Goal: Transaction & Acquisition: Purchase product/service

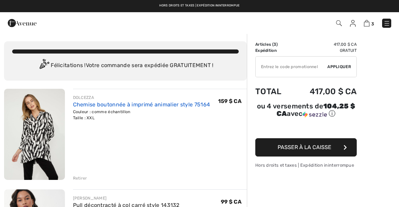
click at [122, 103] on font "Chemise boutonnée à imprimé animalier style 75164" at bounding box center [141, 104] width 137 height 6
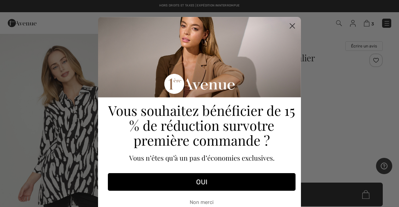
click at [289, 26] on circle "Fermer la boîte de dialogue" at bounding box center [292, 25] width 11 height 11
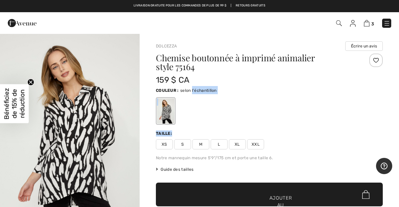
click at [356, 134] on div "Taille:" at bounding box center [269, 133] width 227 height 6
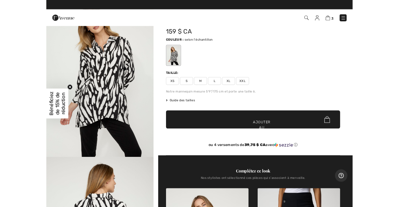
scroll to position [37, 0]
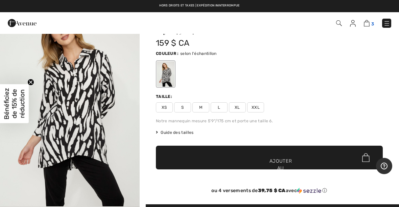
click at [369, 21] on img at bounding box center [367, 23] width 6 height 6
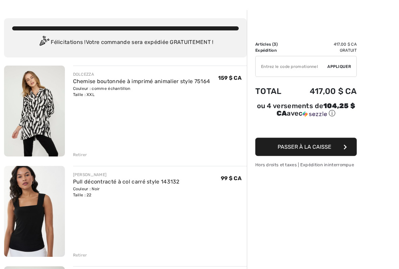
scroll to position [23, 0]
click at [315, 148] on font "Passer à la caisse" at bounding box center [305, 147] width 54 height 6
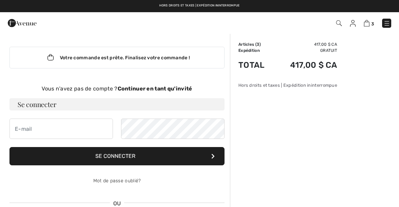
click at [169, 85] on div "Vous n'avez pas de compte ? Continuer en tant qu'invité" at bounding box center [116, 89] width 215 height 8
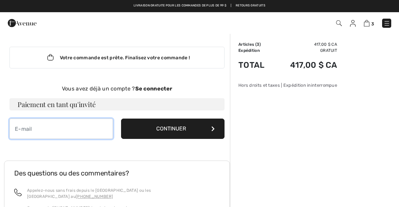
click at [22, 133] on input "email" at bounding box center [60, 128] width 103 height 20
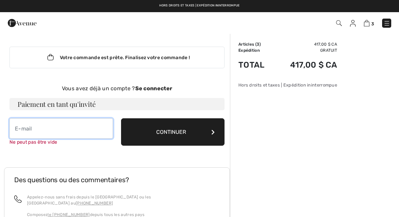
type input "francine2507@hotmail.com"
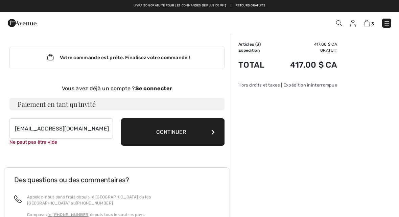
click at [193, 133] on button "Continuer" at bounding box center [172, 131] width 103 height 27
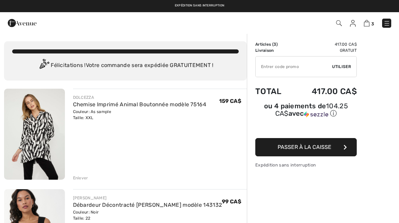
click at [104, 117] on div "Couleur: As sample Taille: XXL" at bounding box center [140, 115] width 134 height 12
click at [122, 99] on div "DOLCEZZA" at bounding box center [140, 97] width 134 height 6
click at [116, 112] on div "Couleur: As sample Taille: XXL" at bounding box center [140, 115] width 134 height 12
click at [133, 112] on div "Couleur: As sample Taille: XXL" at bounding box center [140, 115] width 134 height 12
click at [43, 146] on img at bounding box center [34, 134] width 61 height 91
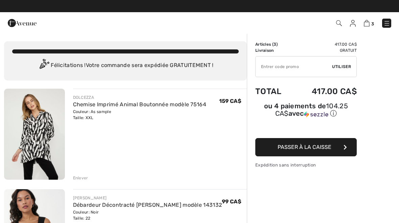
click at [44, 149] on img at bounding box center [34, 134] width 61 height 91
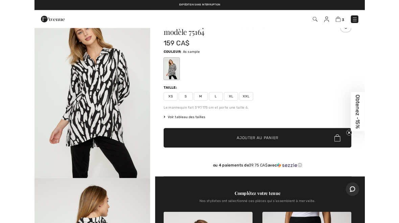
scroll to position [26, 0]
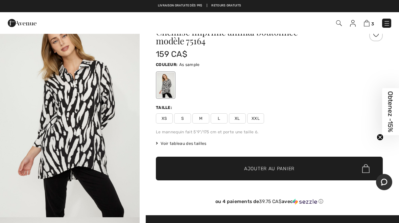
click at [233, 116] on span "XL" at bounding box center [237, 118] width 17 height 10
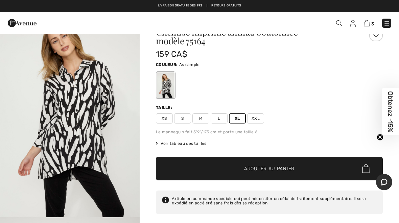
click at [255, 169] on span "Ajouter au panier" at bounding box center [269, 168] width 50 height 7
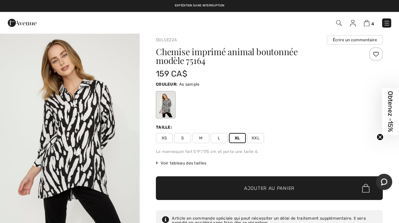
scroll to position [0, 0]
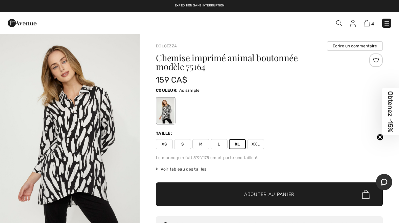
click at [350, 164] on div "Chemise imprimé animal boutonnée modèle 75164 159 CA$ Couleur: As sample Taille…" at bounding box center [269, 160] width 227 height 214
click at [253, 145] on span "XXL" at bounding box center [255, 144] width 17 height 10
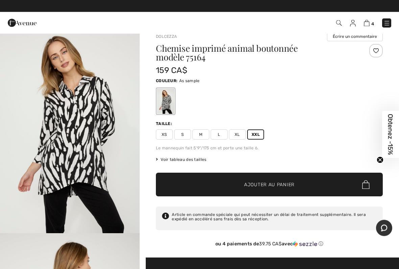
scroll to position [9, 0]
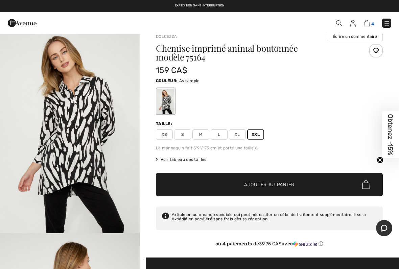
click at [369, 23] on img at bounding box center [367, 23] width 6 height 6
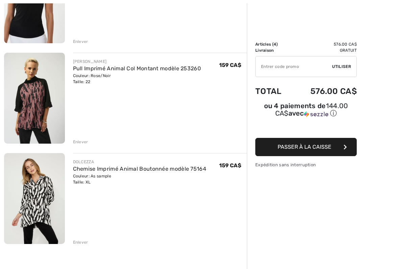
scroll to position [263, 0]
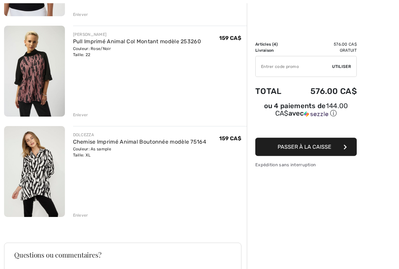
click at [80, 218] on div "Enlever" at bounding box center [80, 216] width 15 height 6
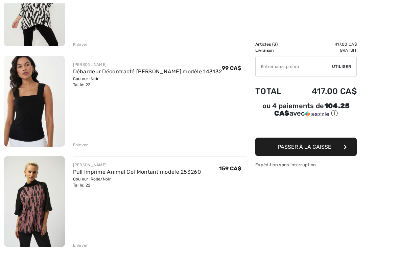
scroll to position [134, 0]
click at [38, 197] on img at bounding box center [34, 201] width 61 height 91
